Goal: Check status: Check status

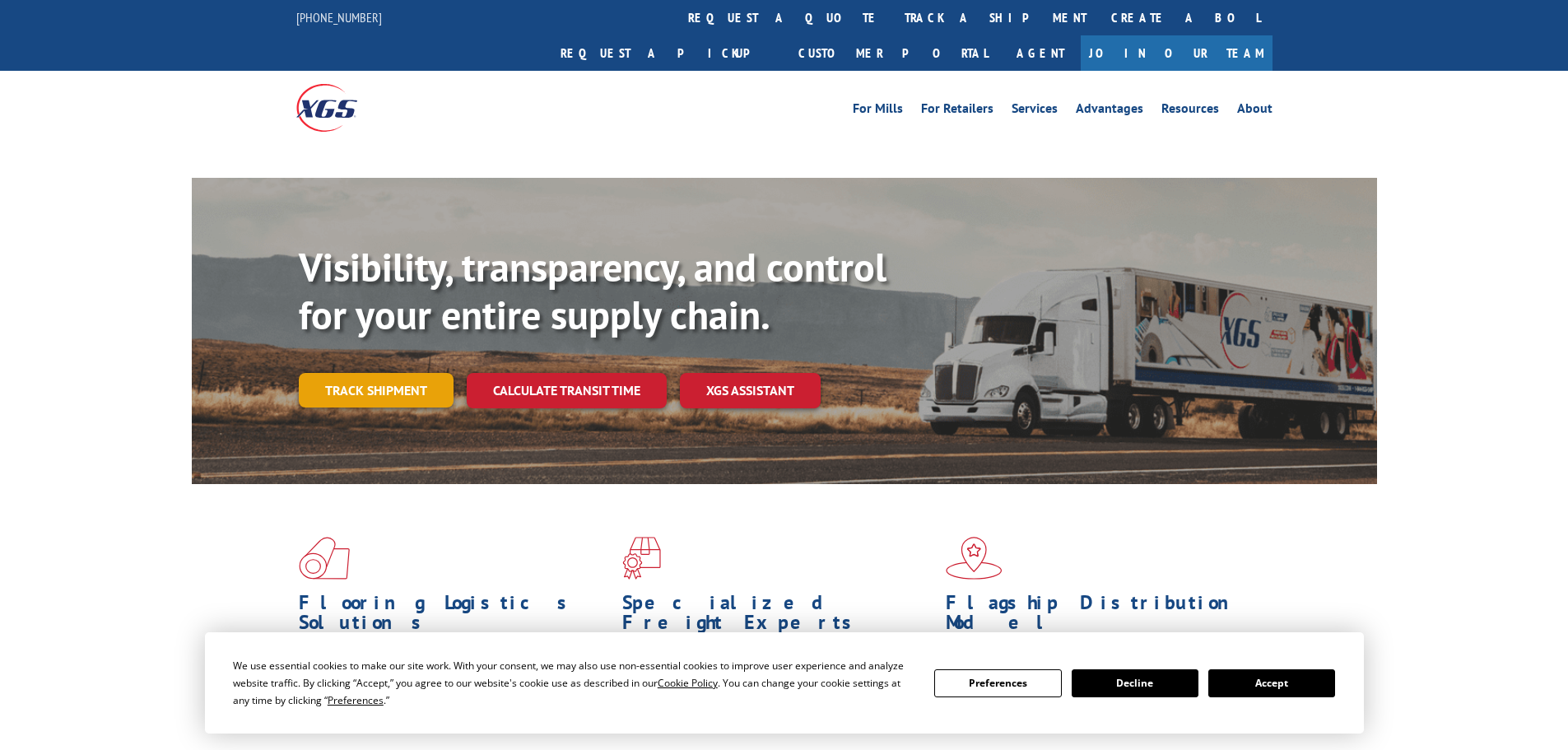
drag, startPoint x: 364, startPoint y: 370, endPoint x: 352, endPoint y: 360, distance: 15.6
click at [363, 373] on link "Track shipment" at bounding box center [375, 390] width 154 height 35
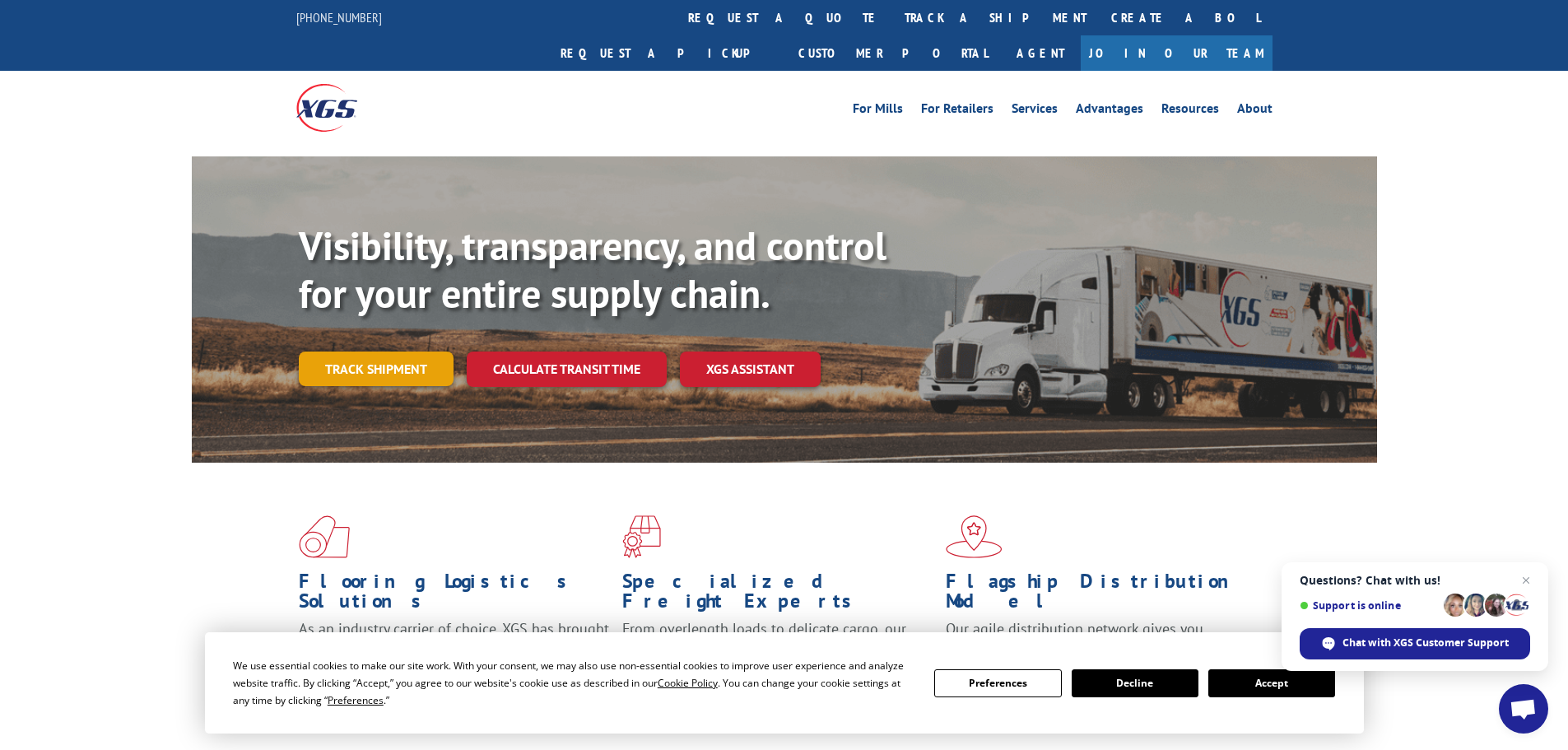
click at [417, 352] on link "Track shipment" at bounding box center [375, 369] width 154 height 35
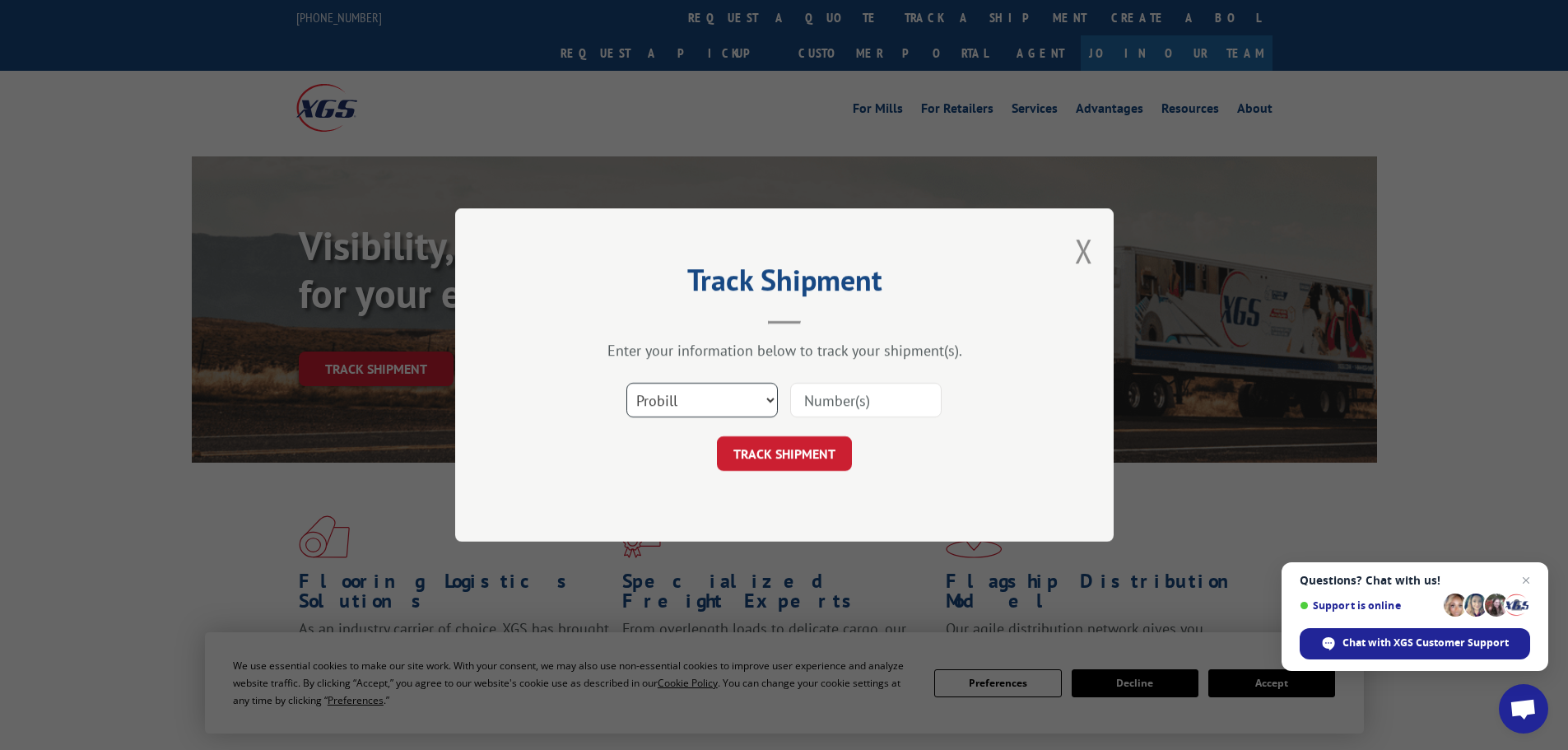
click at [713, 405] on select "Select category... Probill BOL PO" at bounding box center [702, 400] width 152 height 35
select select "po"
click at [626, 383] on select "Select category... Probill BOL PO" at bounding box center [702, 400] width 152 height 35
click at [867, 405] on input at bounding box center [866, 400] width 152 height 35
paste input "02521232"
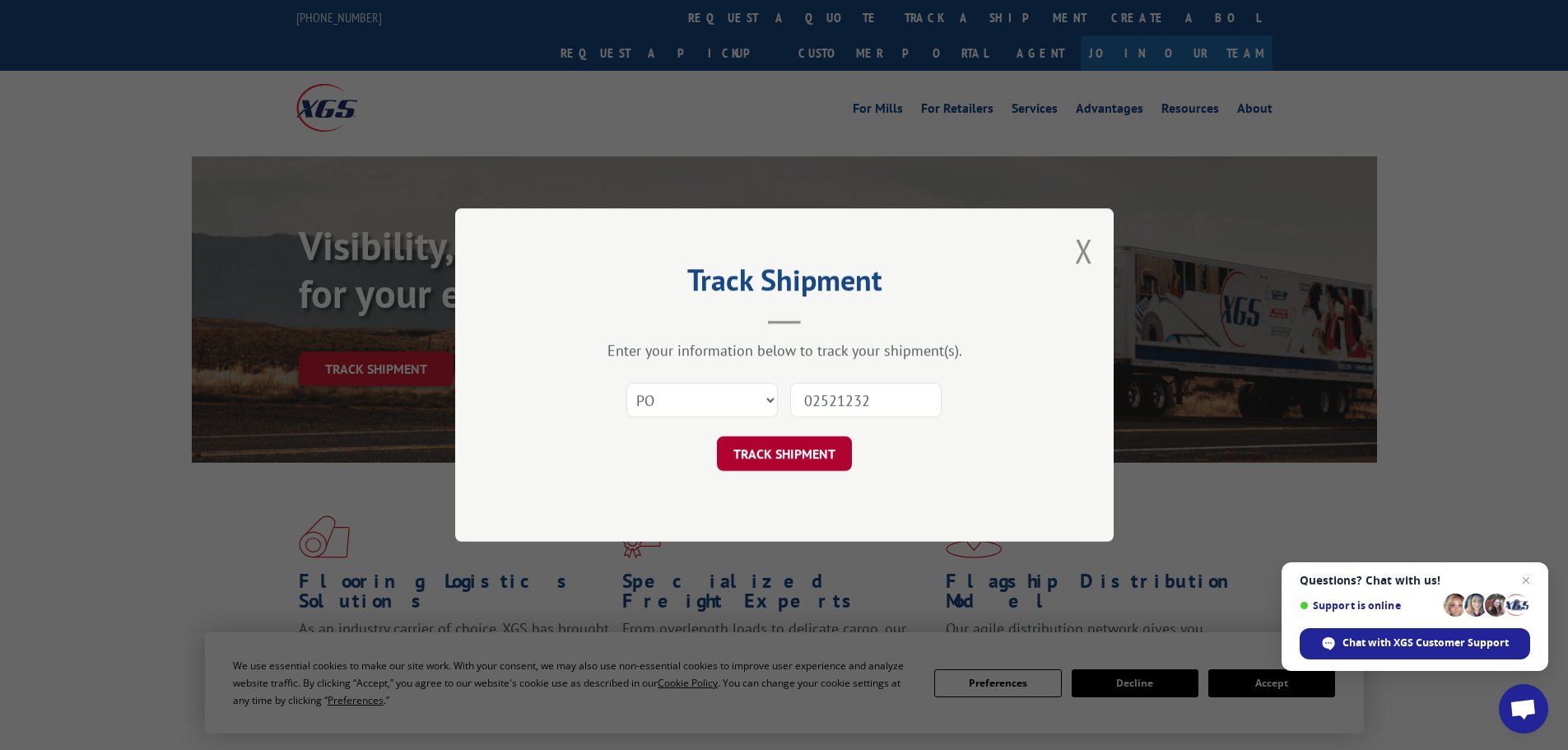
type input "02521232"
click at [803, 448] on button "TRACK SHIPMENT" at bounding box center [784, 453] width 135 height 35
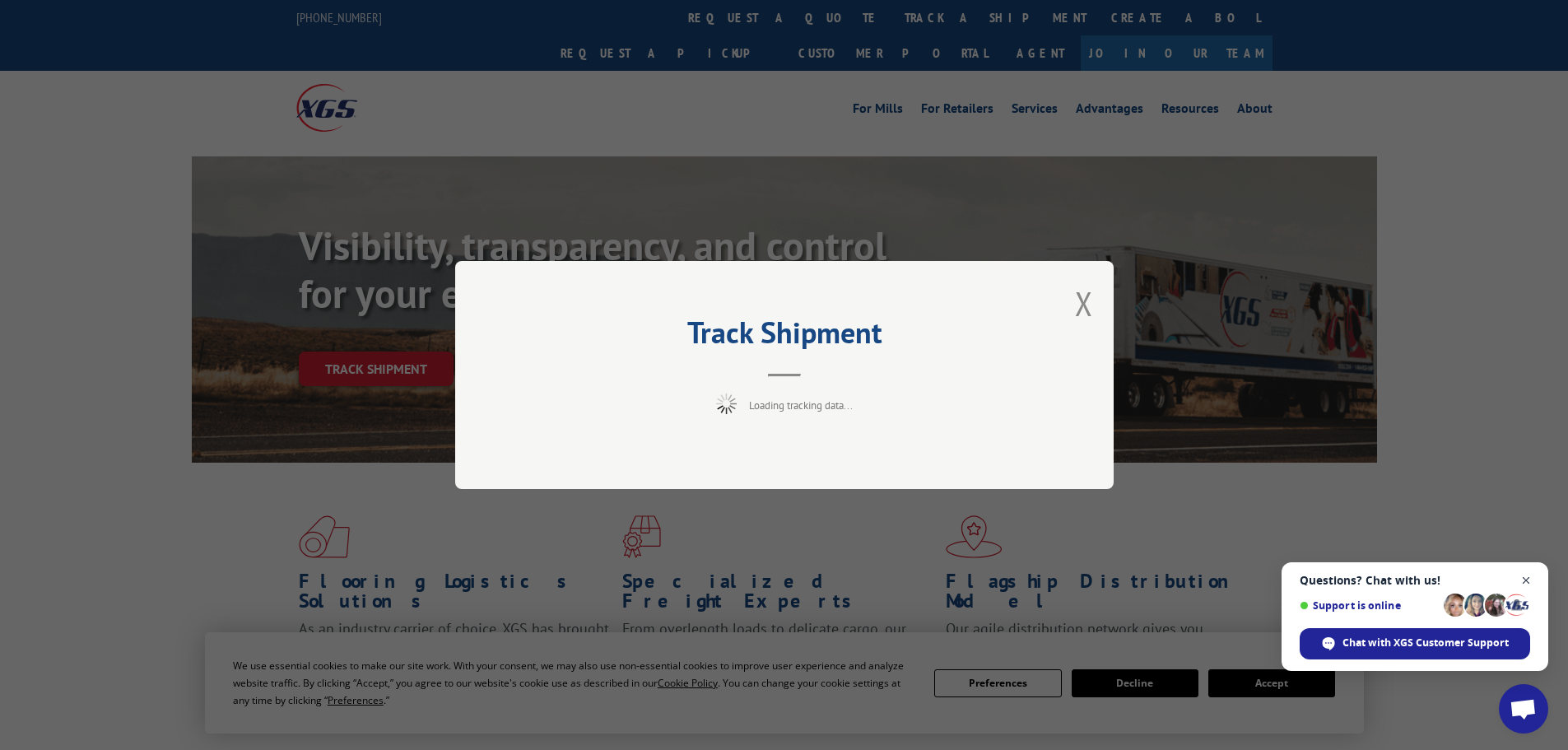
click at [1521, 577] on span "Close chat" at bounding box center [1527, 581] width 21 height 21
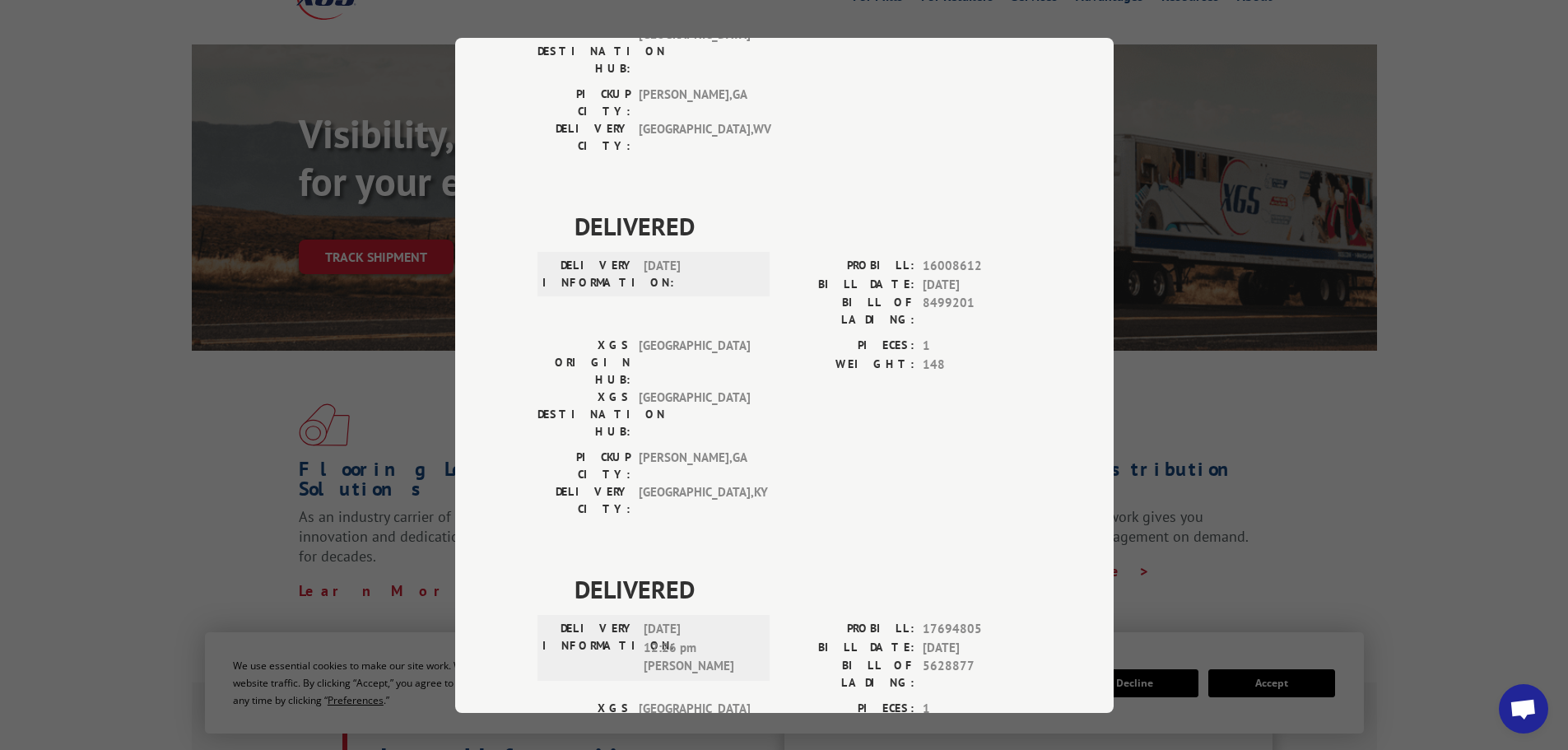
scroll to position [247, 0]
